Goal: Task Accomplishment & Management: Complete application form

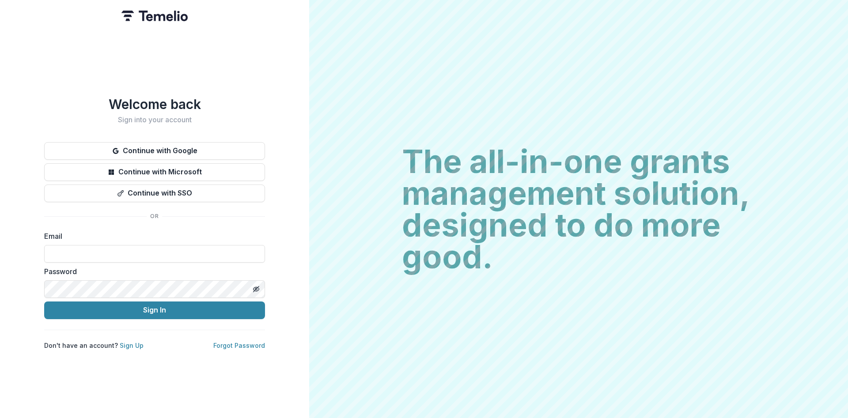
type input "**********"
click at [156, 309] on button "Sign In" at bounding box center [154, 311] width 221 height 18
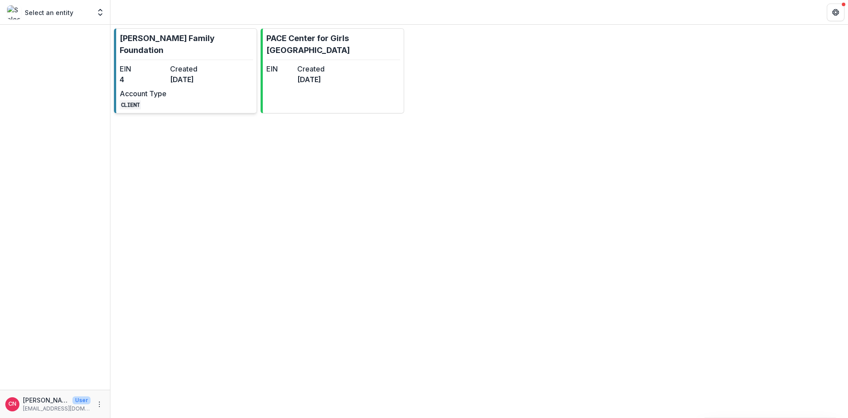
click at [159, 73] on div "EIN 4 Created 4 months ago Account Type CLIENT" at bounding box center [168, 87] width 97 height 46
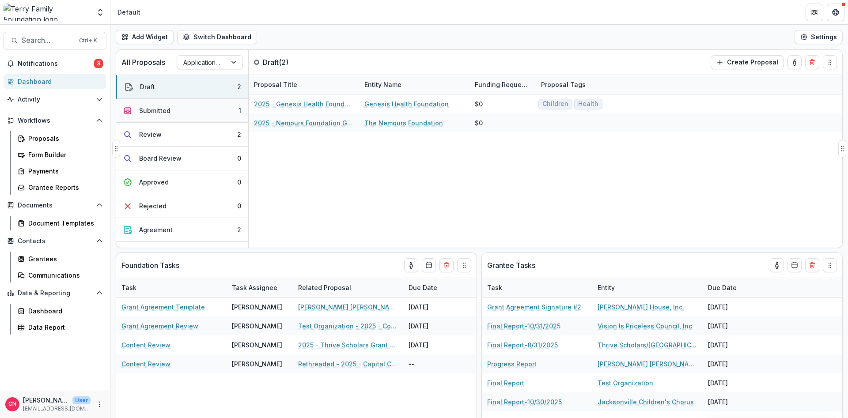
click at [167, 109] on div "Submitted" at bounding box center [154, 110] width 31 height 9
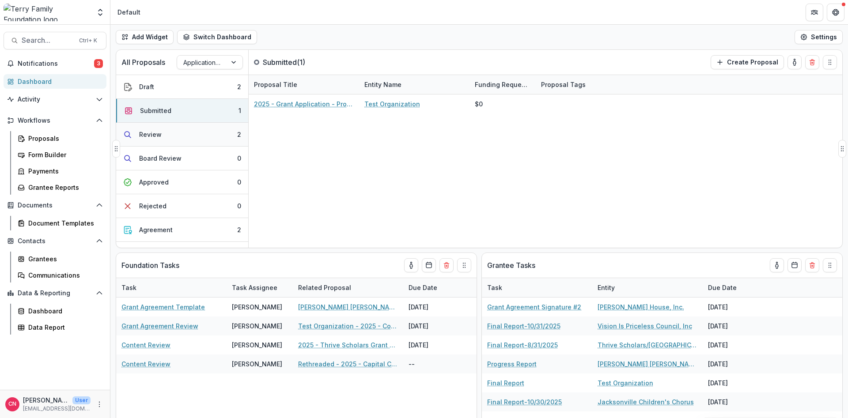
click at [166, 132] on button "Review 2" at bounding box center [182, 135] width 132 height 24
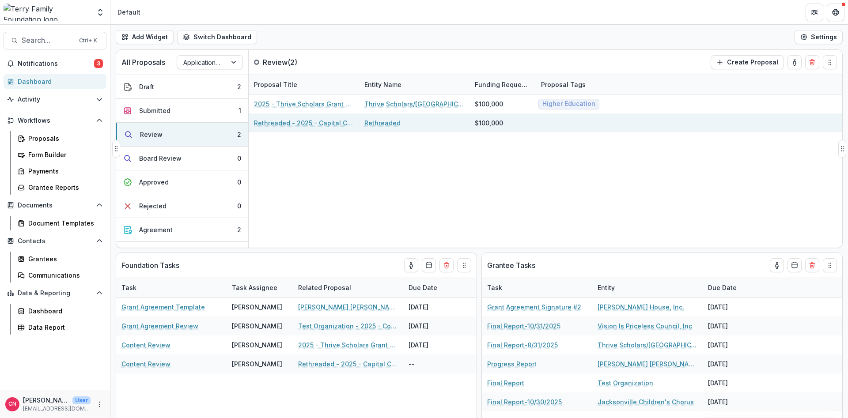
click at [301, 123] on link "Rethreaded - 2025 - Capital Campaign/Endowment Application" at bounding box center [304, 122] width 100 height 9
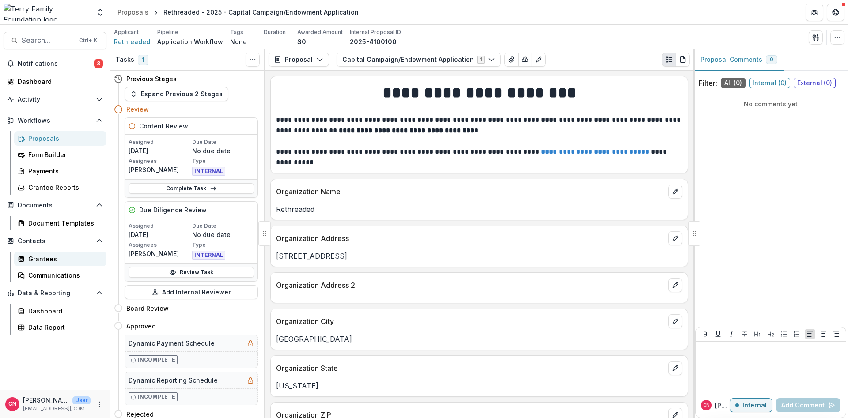
click at [40, 258] on div "Grantees" at bounding box center [63, 259] width 71 height 9
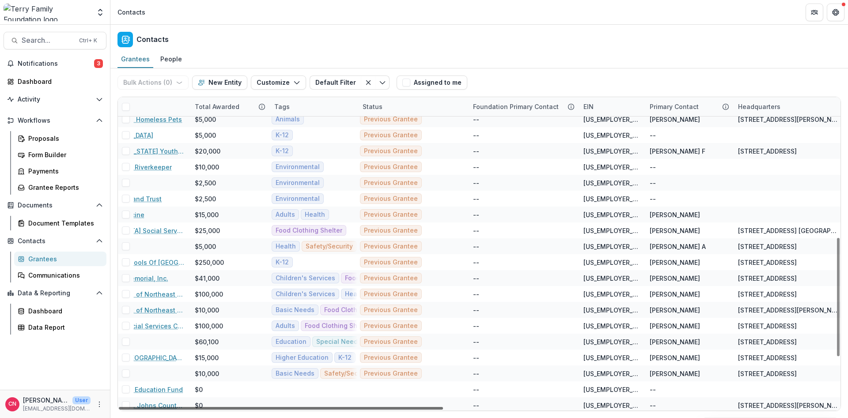
scroll to position [371, 0]
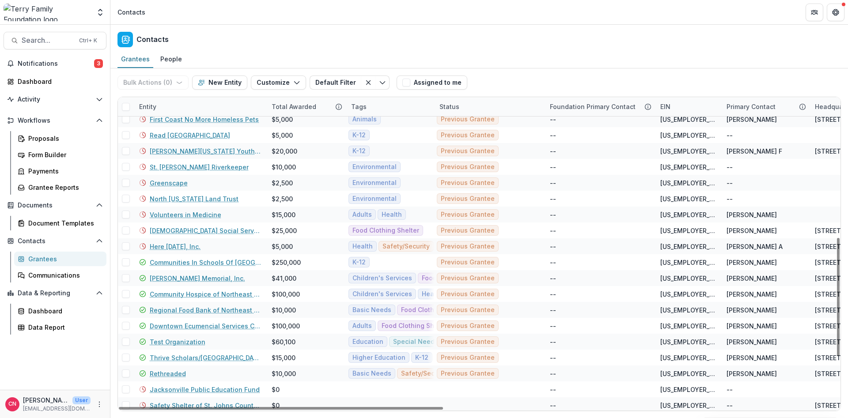
drag, startPoint x: 430, startPoint y: 408, endPoint x: 249, endPoint y: 412, distance: 181.2
click at [267, 410] on div at bounding box center [281, 408] width 324 height 3
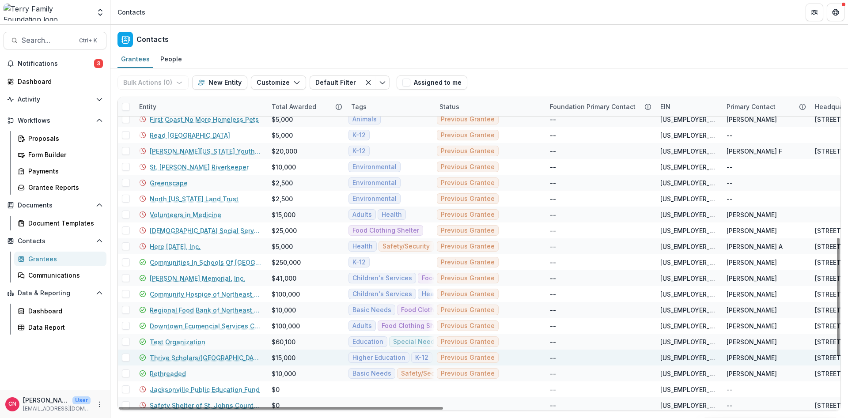
click at [168, 354] on link "Thrive Scholars/[GEOGRAPHIC_DATA]" at bounding box center [205, 358] width 111 height 9
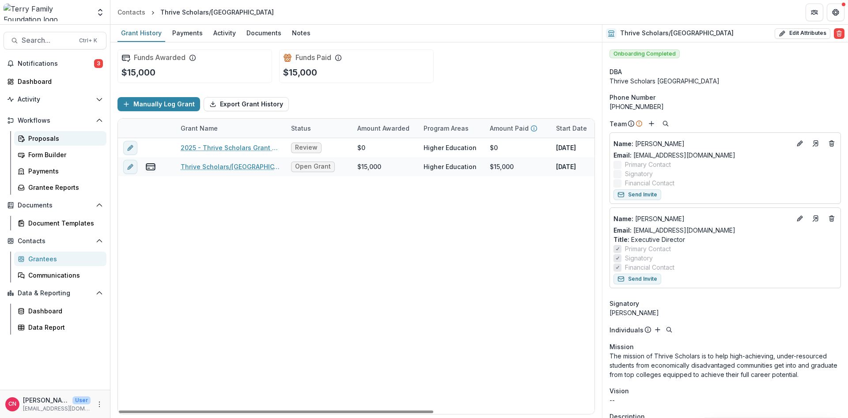
click at [49, 136] on div "Proposals" at bounding box center [63, 138] width 71 height 9
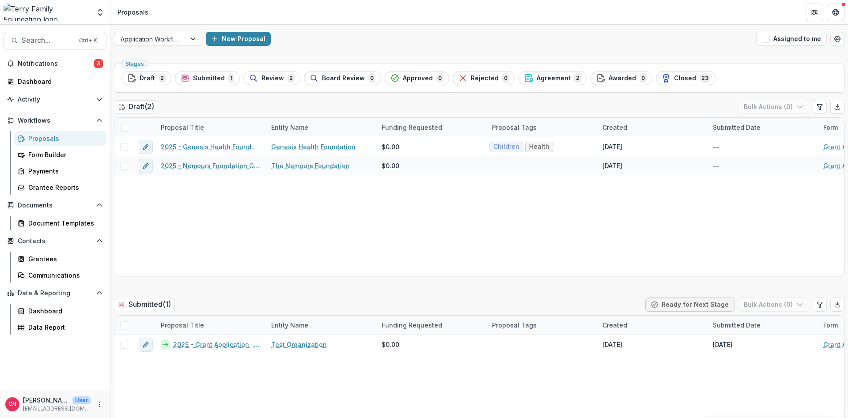
drag, startPoint x: 283, startPoint y: 76, endPoint x: 283, endPoint y: 88, distance: 11.9
click at [285, 76] on div "Review 2" at bounding box center [272, 78] width 46 height 10
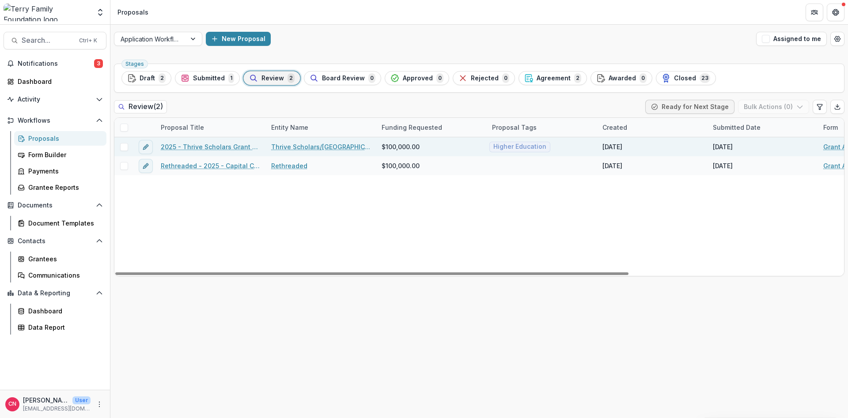
click at [240, 145] on link "2025 - Thrive Scholars Grant Application Form - Program or Project" at bounding box center [211, 146] width 100 height 9
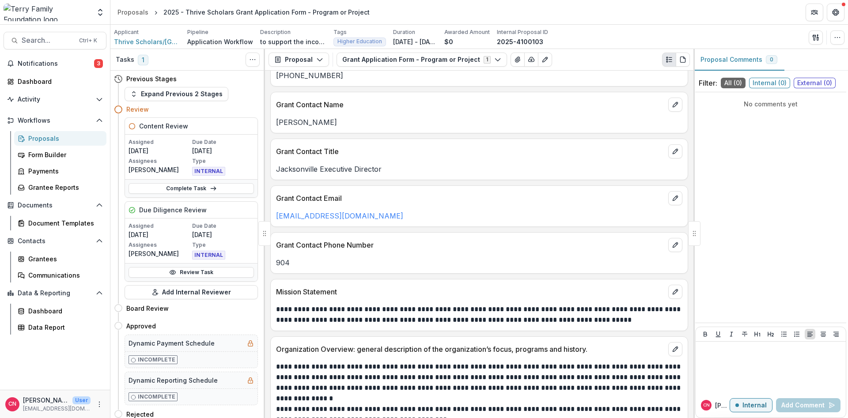
scroll to position [689, 0]
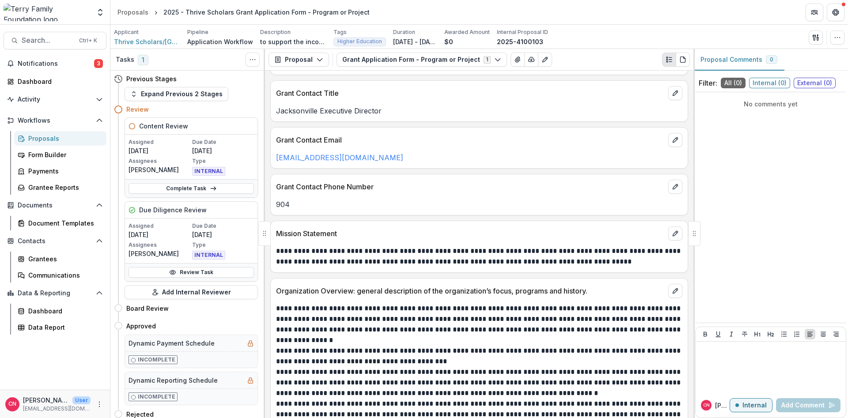
click at [305, 208] on p "904" at bounding box center [479, 204] width 407 height 11
click at [307, 208] on p "904" at bounding box center [479, 204] width 407 height 11
drag, startPoint x: 293, startPoint y: 200, endPoint x: 302, endPoint y: 204, distance: 10.1
click at [295, 202] on p "904" at bounding box center [479, 204] width 407 height 11
click at [676, 183] on button "edit" at bounding box center [676, 187] width 14 height 14
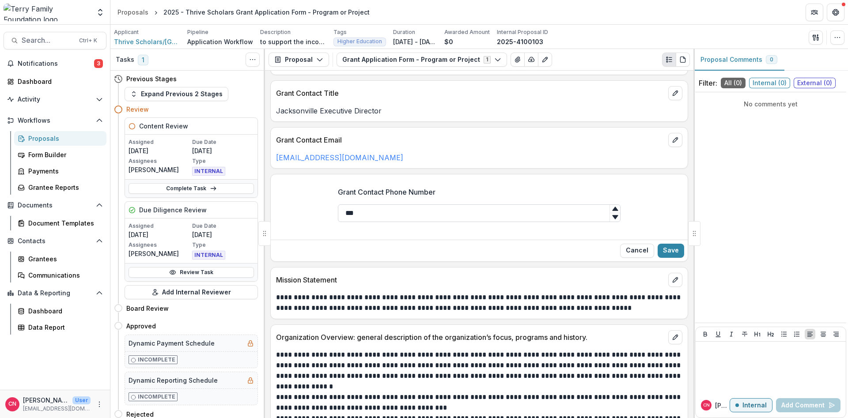
drag, startPoint x: 368, startPoint y: 210, endPoint x: 377, endPoint y: 208, distance: 9.7
click at [372, 211] on input "***" at bounding box center [479, 214] width 283 height 18
type input "**********"
click at [667, 250] on button "Save" at bounding box center [671, 251] width 27 height 14
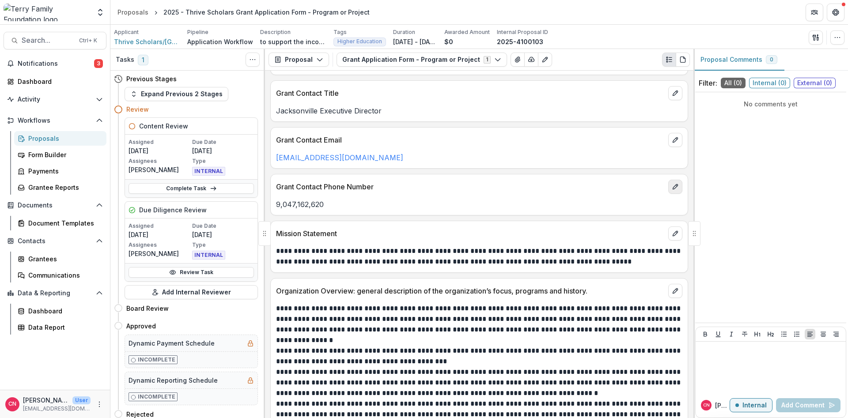
click at [681, 185] on button "edit" at bounding box center [676, 187] width 14 height 14
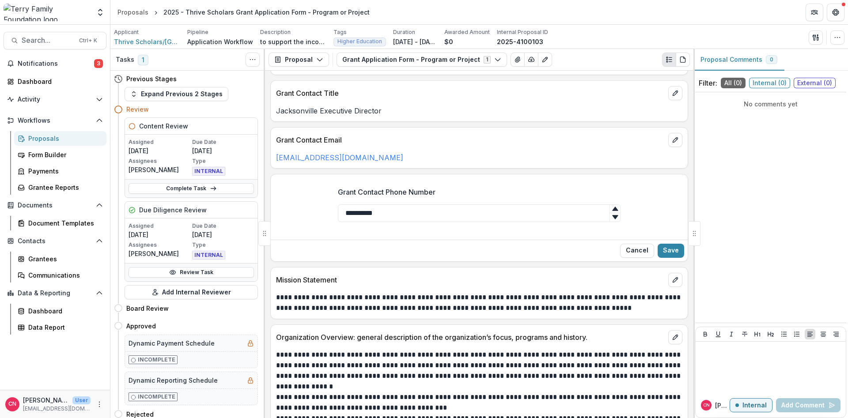
drag, startPoint x: 396, startPoint y: 215, endPoint x: 170, endPoint y: 179, distance: 228.7
click at [338, 205] on input "**********" at bounding box center [479, 214] width 283 height 18
click at [665, 248] on button "Save" at bounding box center [671, 251] width 27 height 14
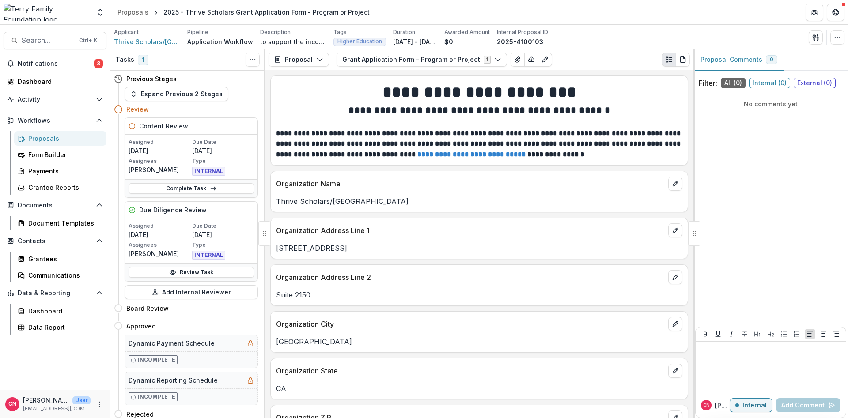
scroll to position [689, 0]
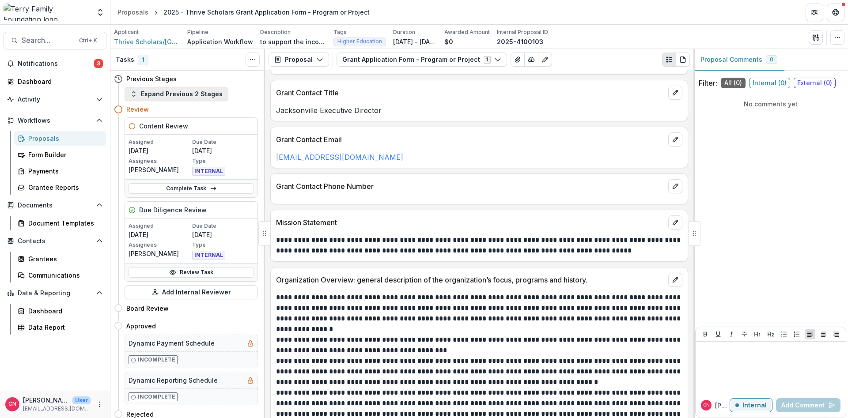
click at [132, 91] on icon "button" at bounding box center [133, 94] width 7 height 7
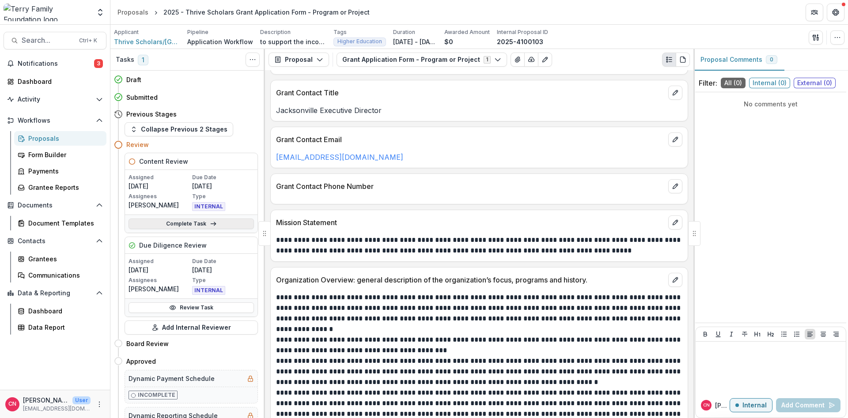
click at [182, 223] on link "Complete Task" at bounding box center [191, 224] width 125 height 11
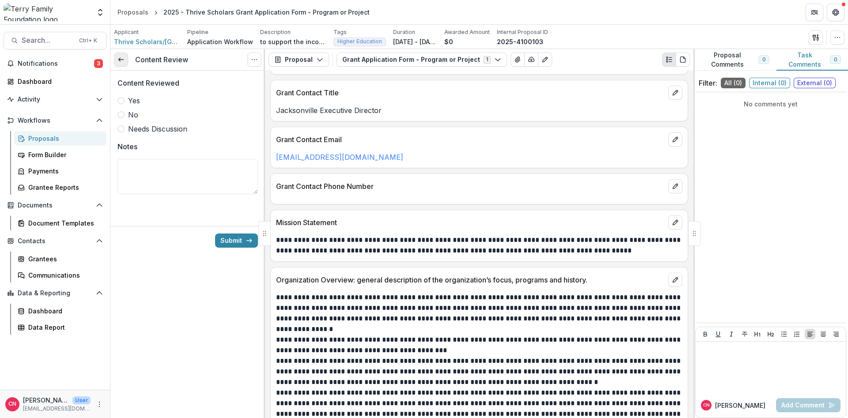
click at [121, 57] on icon at bounding box center [121, 59] width 7 height 7
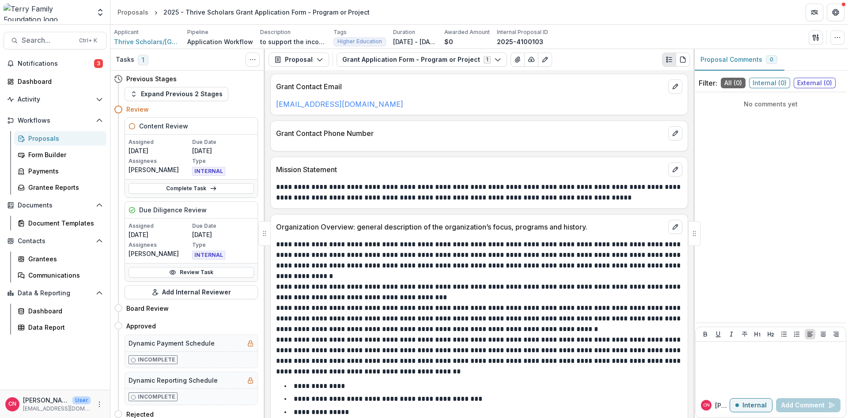
scroll to position [477, 0]
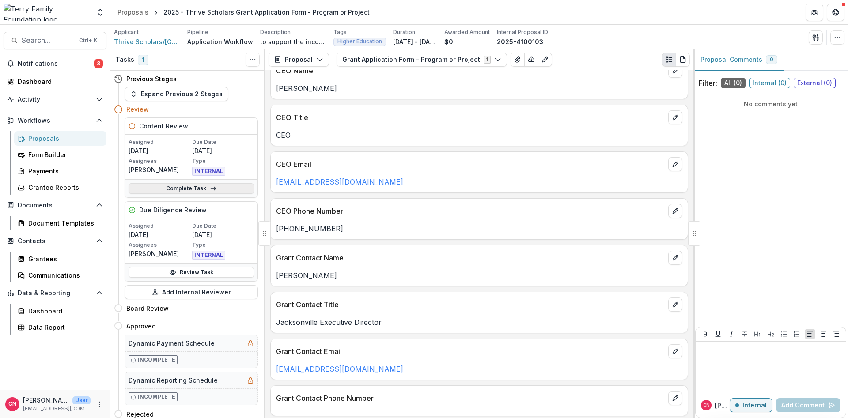
click at [188, 187] on link "Complete Task" at bounding box center [191, 188] width 125 height 11
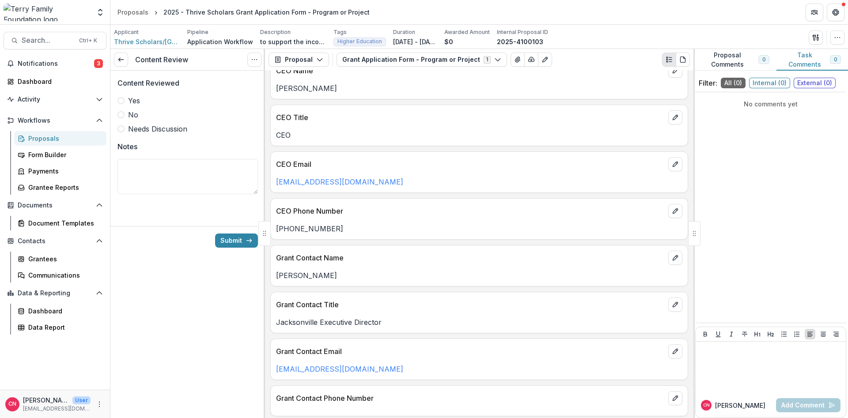
click at [124, 98] on label "Yes" at bounding box center [188, 100] width 141 height 11
click at [235, 239] on button "Submit" at bounding box center [236, 241] width 43 height 14
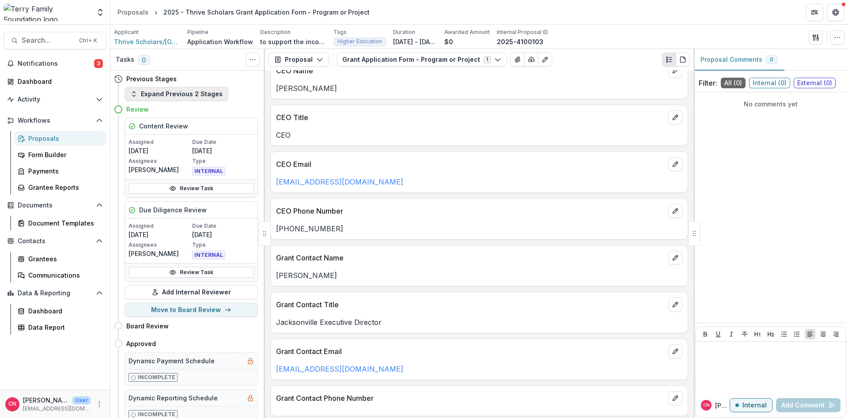
click at [132, 92] on icon "button" at bounding box center [133, 94] width 7 height 7
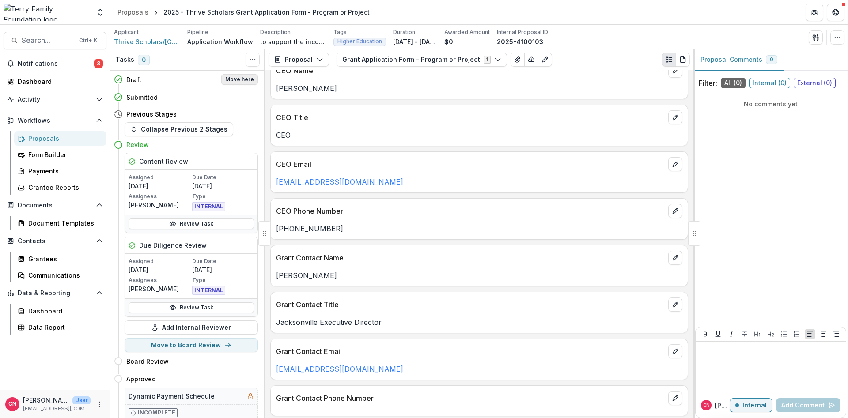
click at [234, 78] on button "Move here" at bounding box center [239, 79] width 37 height 11
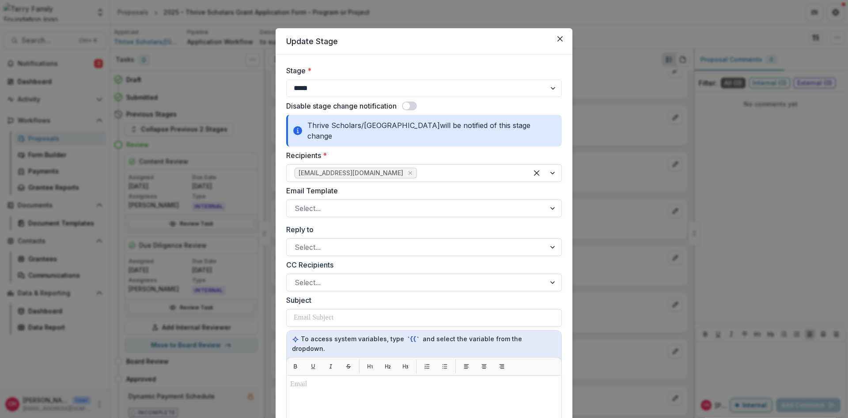
click at [408, 103] on span at bounding box center [406, 106] width 7 height 7
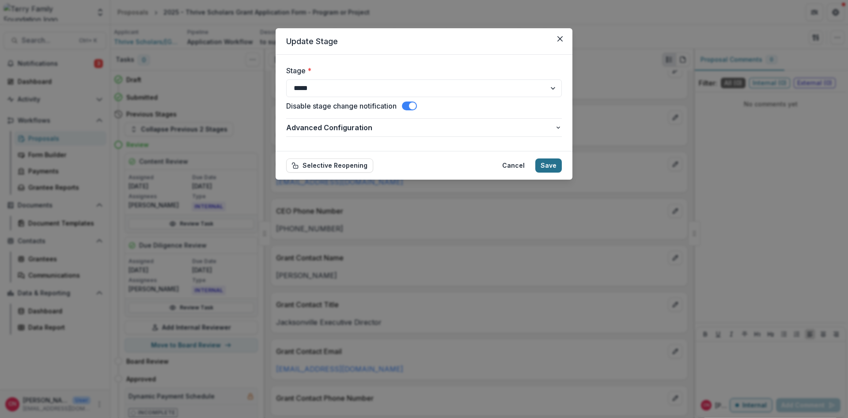
click at [549, 163] on button "Save" at bounding box center [549, 166] width 27 height 14
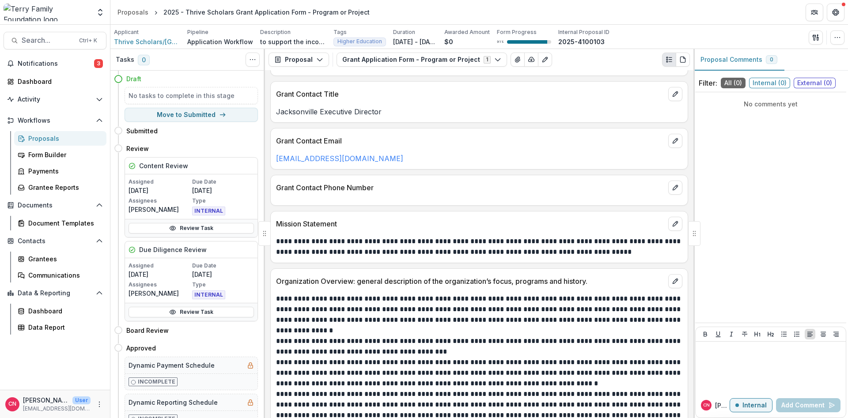
scroll to position [689, 0]
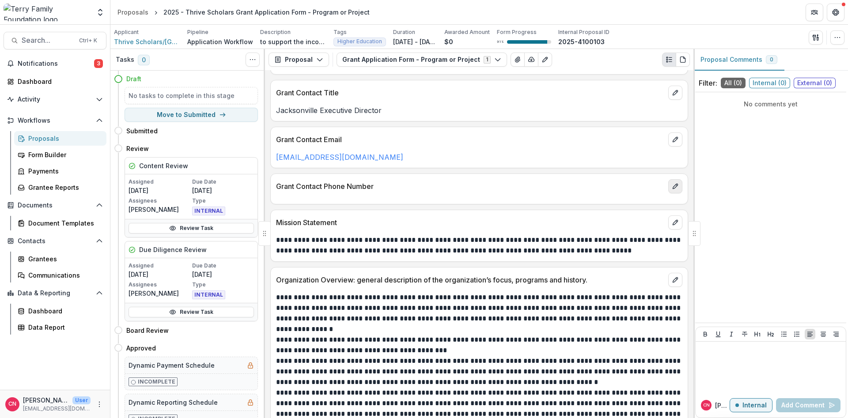
click at [676, 185] on icon "edit" at bounding box center [675, 186] width 5 height 5
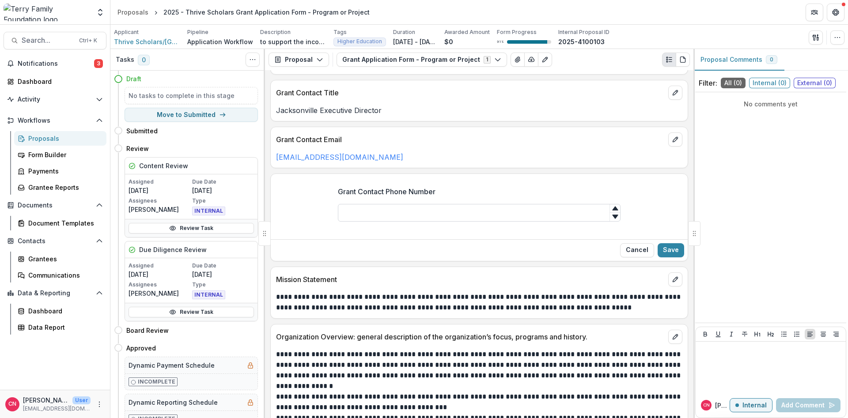
click at [401, 212] on input "Grant Contact Phone Number" at bounding box center [479, 213] width 283 height 18
type input "**********"
click at [671, 250] on button "Save" at bounding box center [671, 250] width 27 height 14
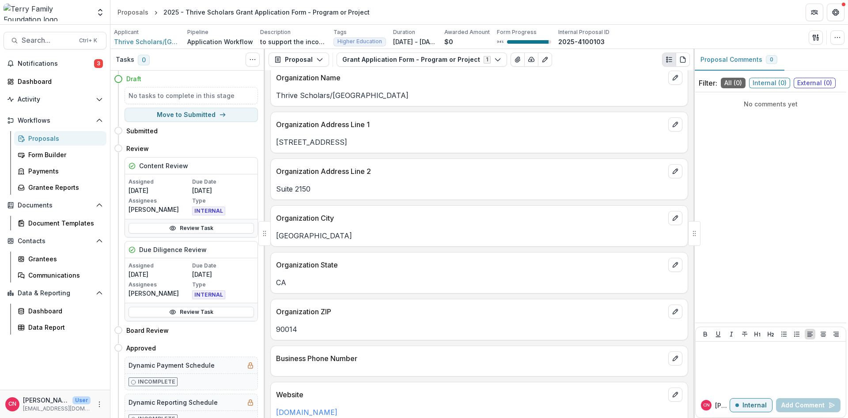
scroll to position [0, 0]
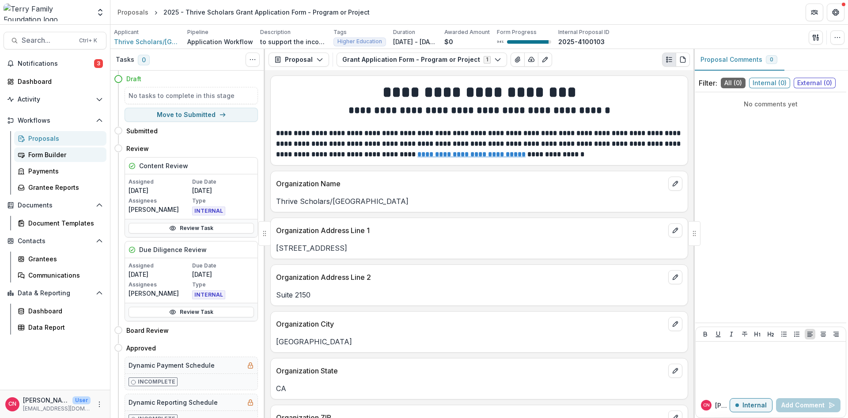
click at [50, 155] on div "Form Builder" at bounding box center [63, 154] width 71 height 9
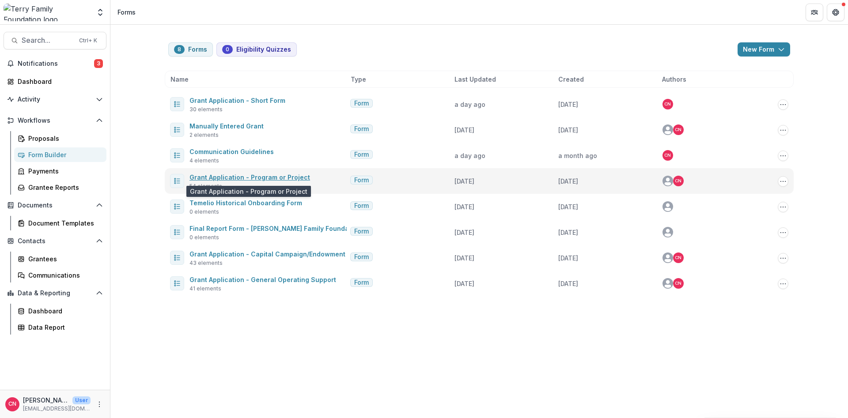
click at [245, 175] on link "Grant Application - Program or Project" at bounding box center [250, 178] width 121 height 8
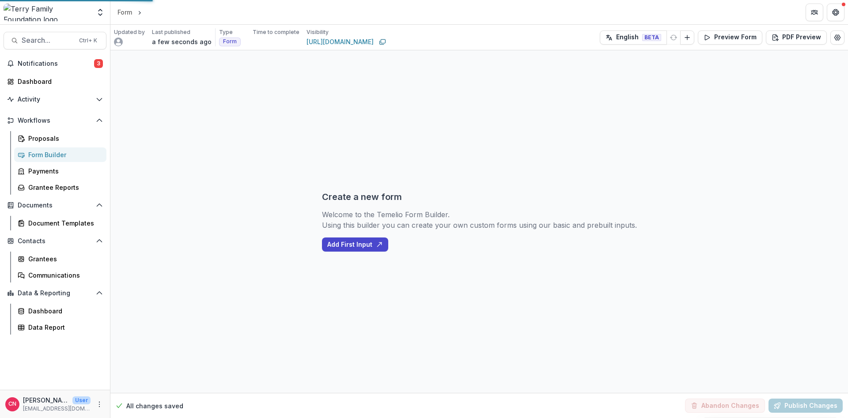
select select "********"
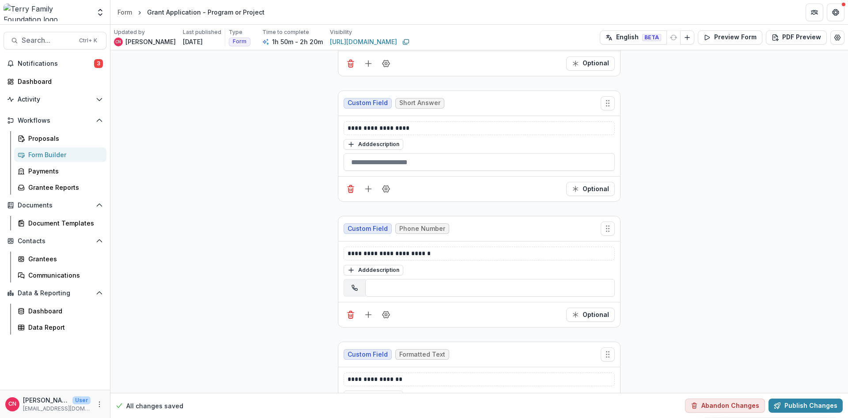
scroll to position [2121, 0]
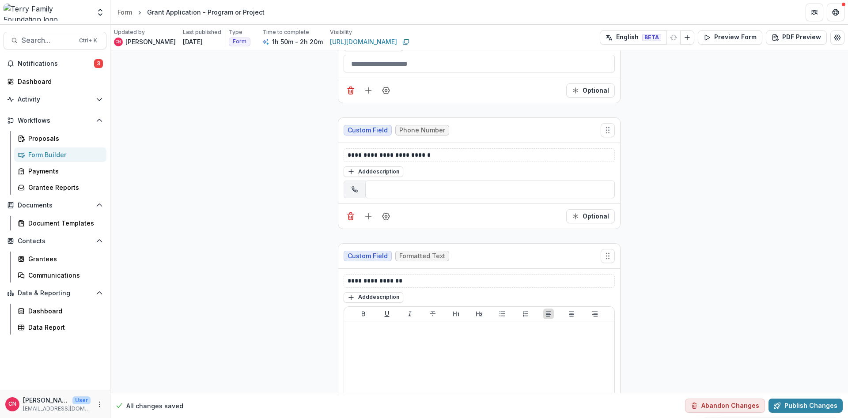
click at [385, 187] on input "tel" at bounding box center [490, 190] width 250 height 18
type input "**********"
drag, startPoint x: 439, startPoint y: 189, endPoint x: 320, endPoint y: 187, distance: 118.9
click at [365, 187] on input "**********" at bounding box center [490, 190] width 250 height 18
drag, startPoint x: 57, startPoint y: 150, endPoint x: 15, endPoint y: 148, distance: 41.6
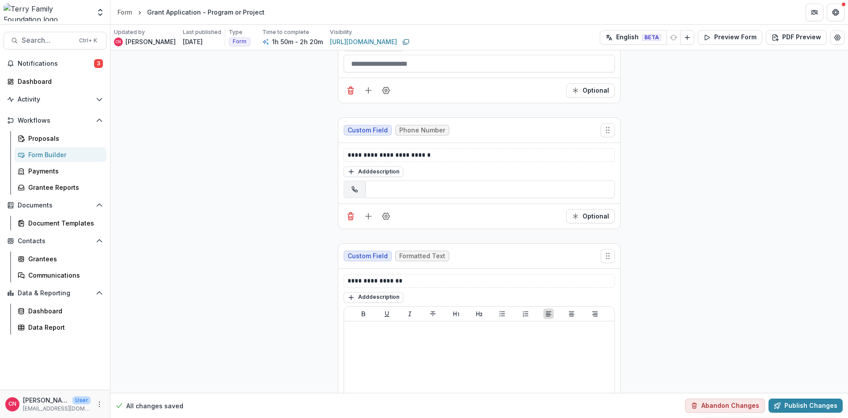
click at [56, 150] on link "Form Builder" at bounding box center [60, 155] width 92 height 15
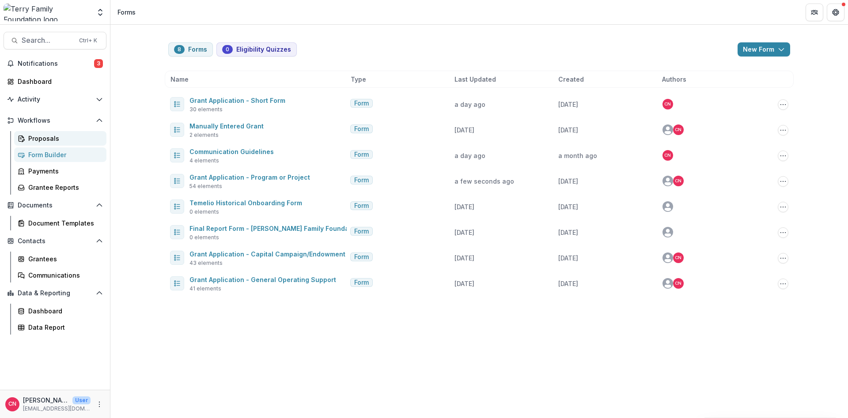
click at [39, 136] on div "Proposals" at bounding box center [63, 138] width 71 height 9
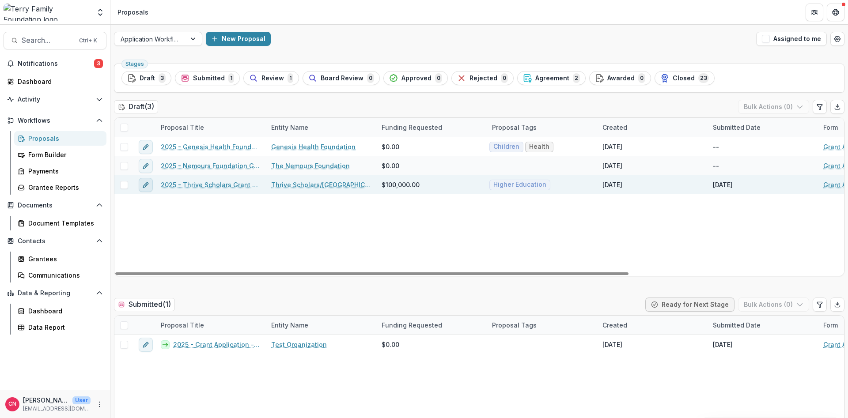
click at [146, 181] on button "edit" at bounding box center [146, 185] width 14 height 14
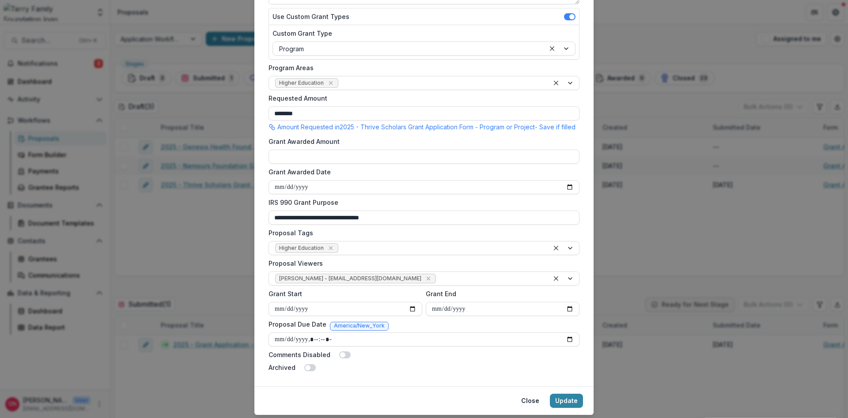
scroll to position [208, 0]
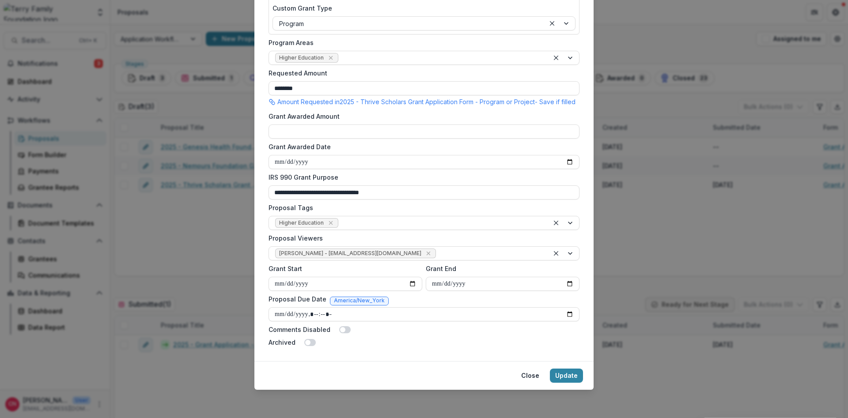
drag, startPoint x: 531, startPoint y: 374, endPoint x: 422, endPoint y: 332, distance: 116.7
click at [530, 374] on button "Close" at bounding box center [530, 376] width 29 height 14
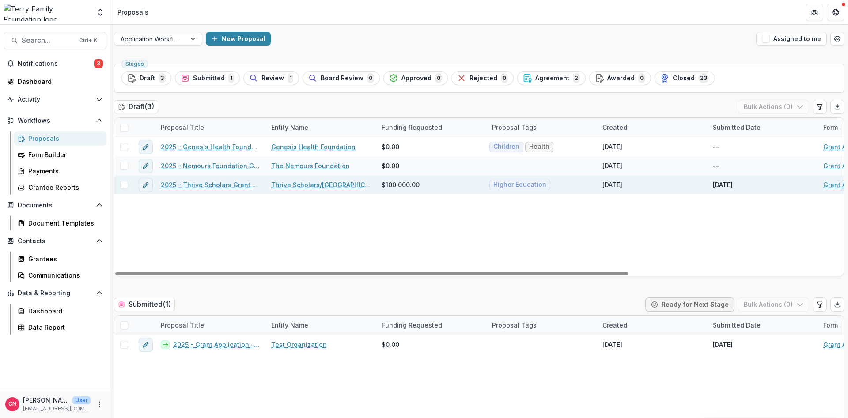
click at [236, 182] on link "2025 - Thrive Scholars Grant Application Form - Program or Project" at bounding box center [211, 184] width 100 height 9
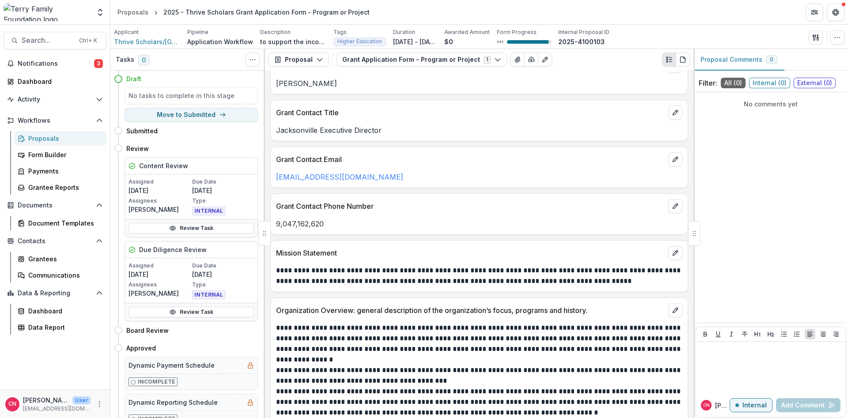
scroll to position [636, 0]
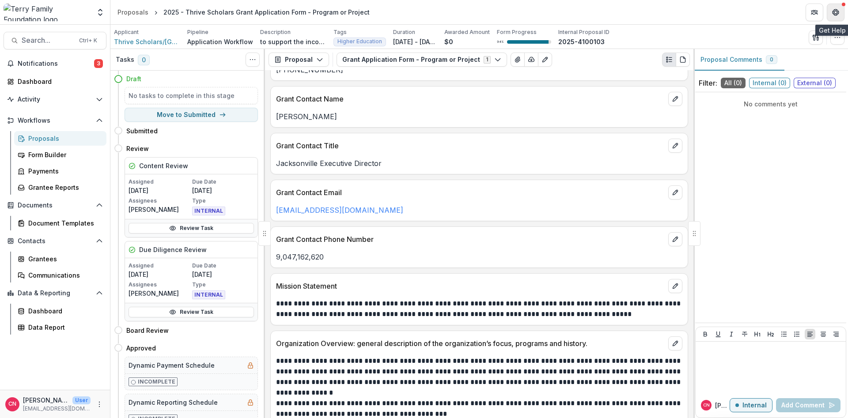
click at [835, 11] on icon "Get Help" at bounding box center [835, 11] width 1 height 1
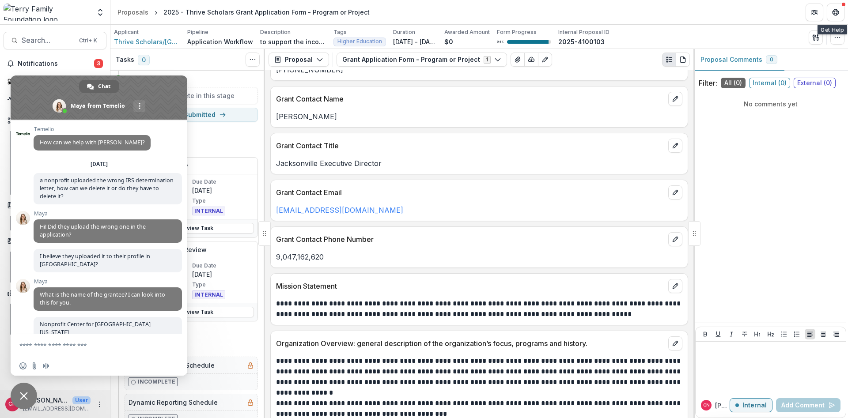
click at [18, 346] on div at bounding box center [99, 346] width 177 height 22
click at [99, 351] on textarea "Compose your message..." at bounding box center [89, 346] width 141 height 22
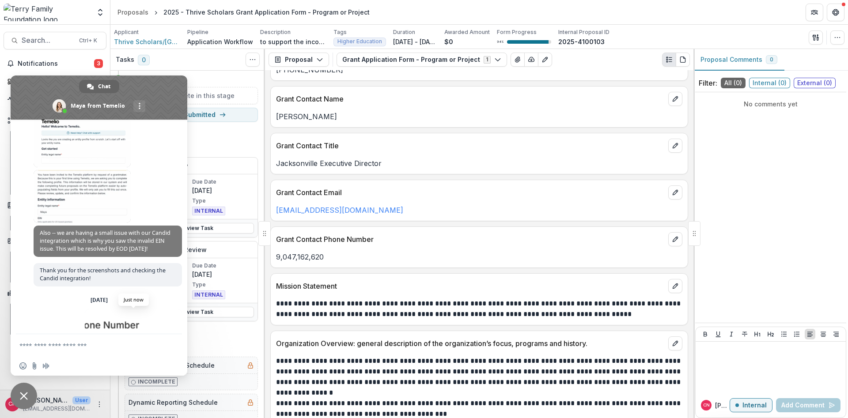
scroll to position [1393, 0]
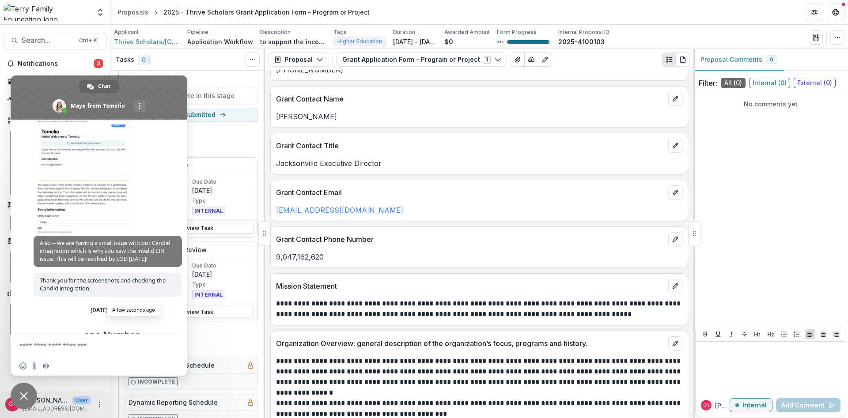
click at [96, 319] on span at bounding box center [133, 345] width 97 height 53
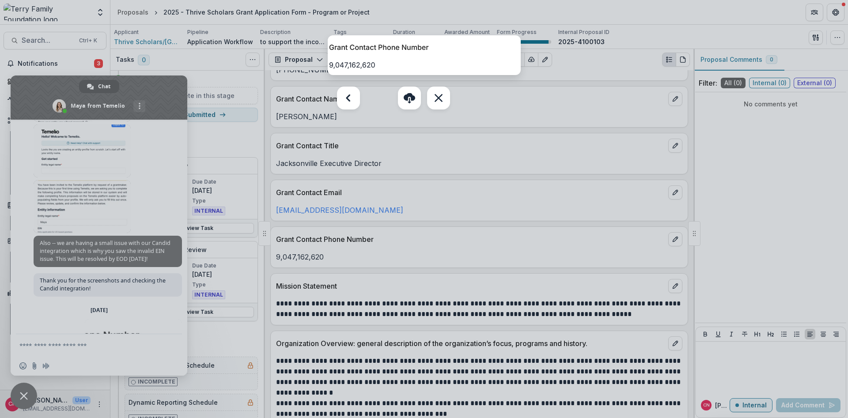
click at [75, 350] on div at bounding box center [424, 209] width 848 height 418
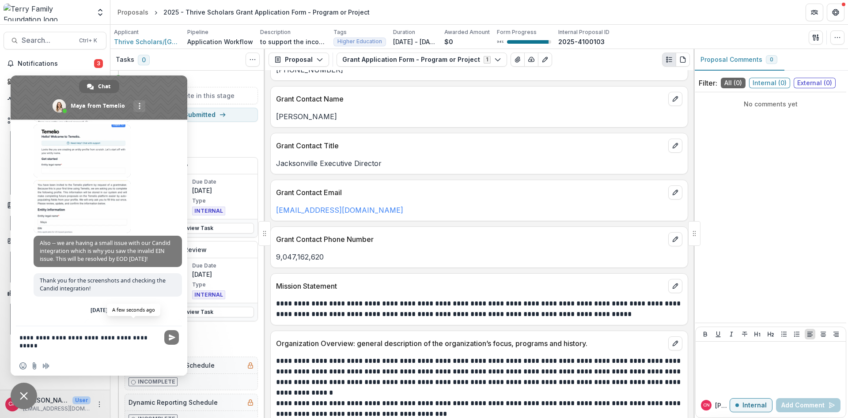
click at [87, 319] on span at bounding box center [133, 345] width 97 height 53
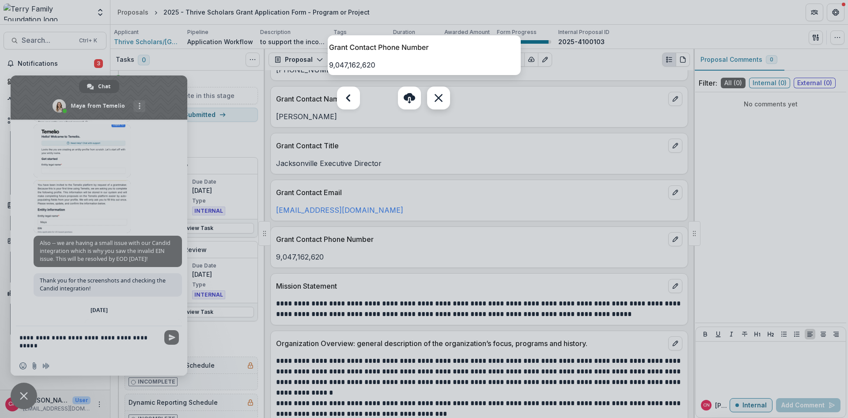
click at [439, 96] on link at bounding box center [438, 98] width 23 height 23
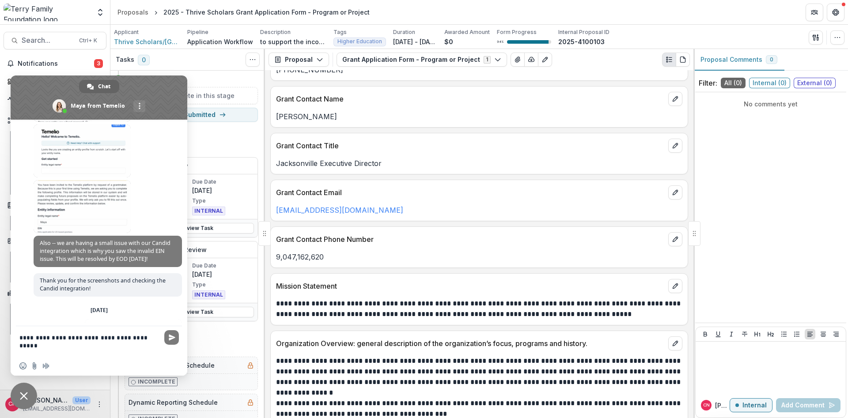
click at [152, 336] on textarea "**********" at bounding box center [89, 342] width 141 height 30
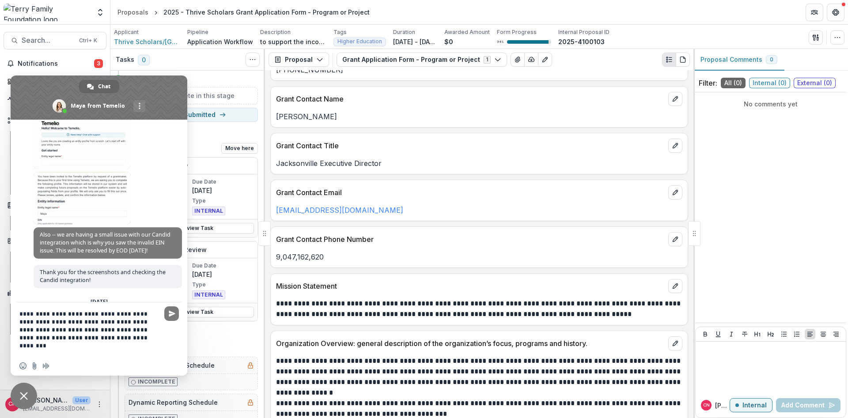
scroll to position [1385, 0]
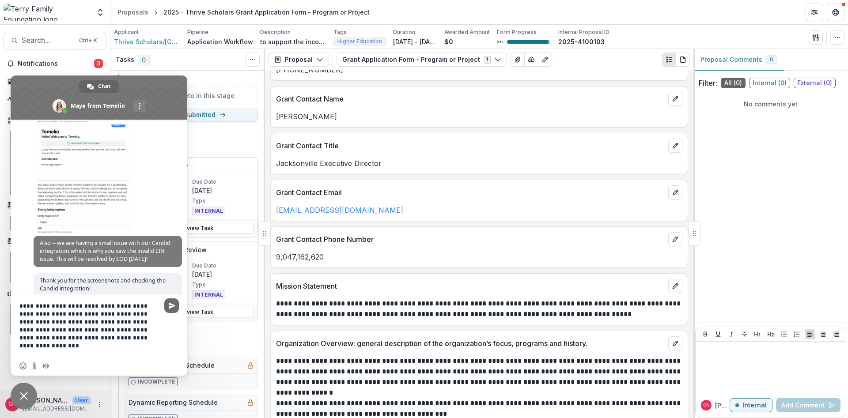
type textarea "**********"
click at [171, 304] on span "Send" at bounding box center [172, 306] width 7 height 7
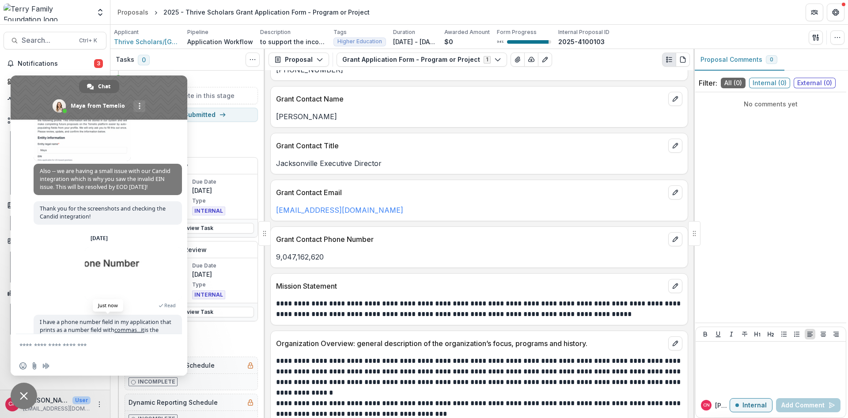
scroll to position [1435, 0]
